Goal: Task Accomplishment & Management: Manage account settings

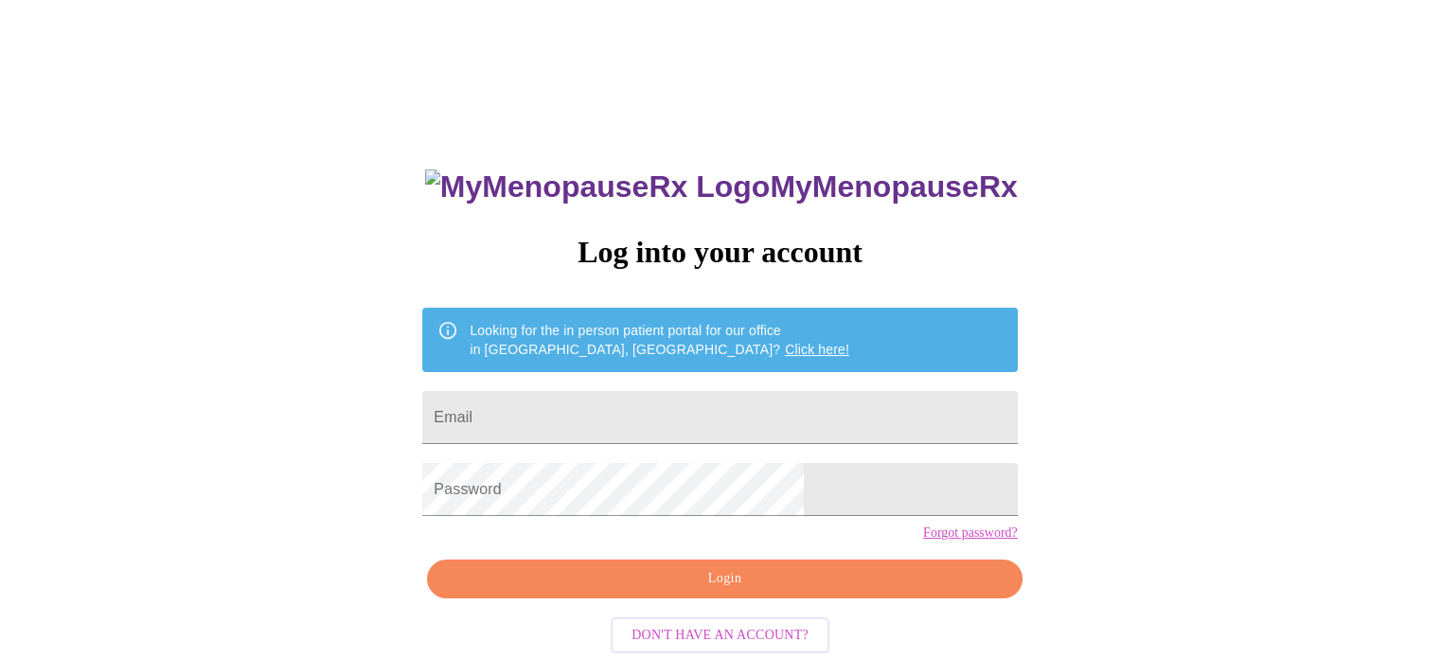
type input "[EMAIL_ADDRESS][DOMAIN_NAME]"
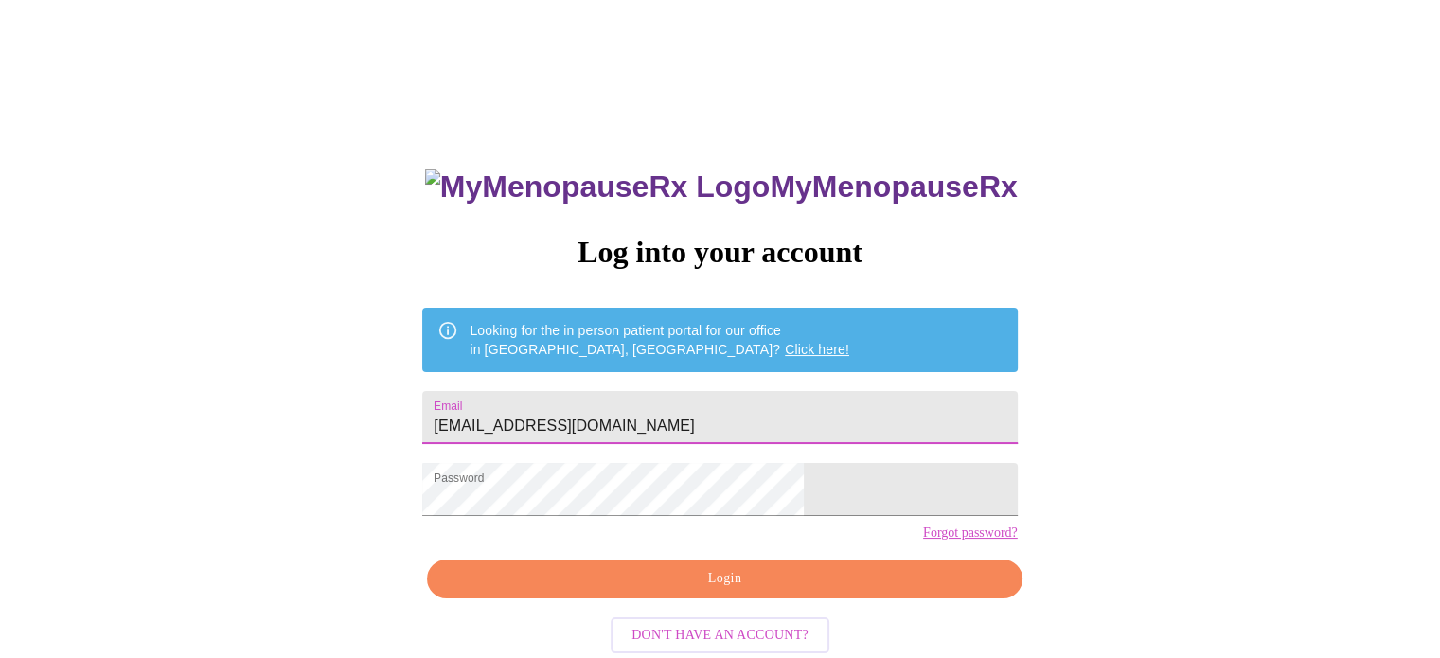
click at [749, 591] on span "Login" at bounding box center [724, 579] width 551 height 24
